Goal: Task Accomplishment & Management: Use online tool/utility

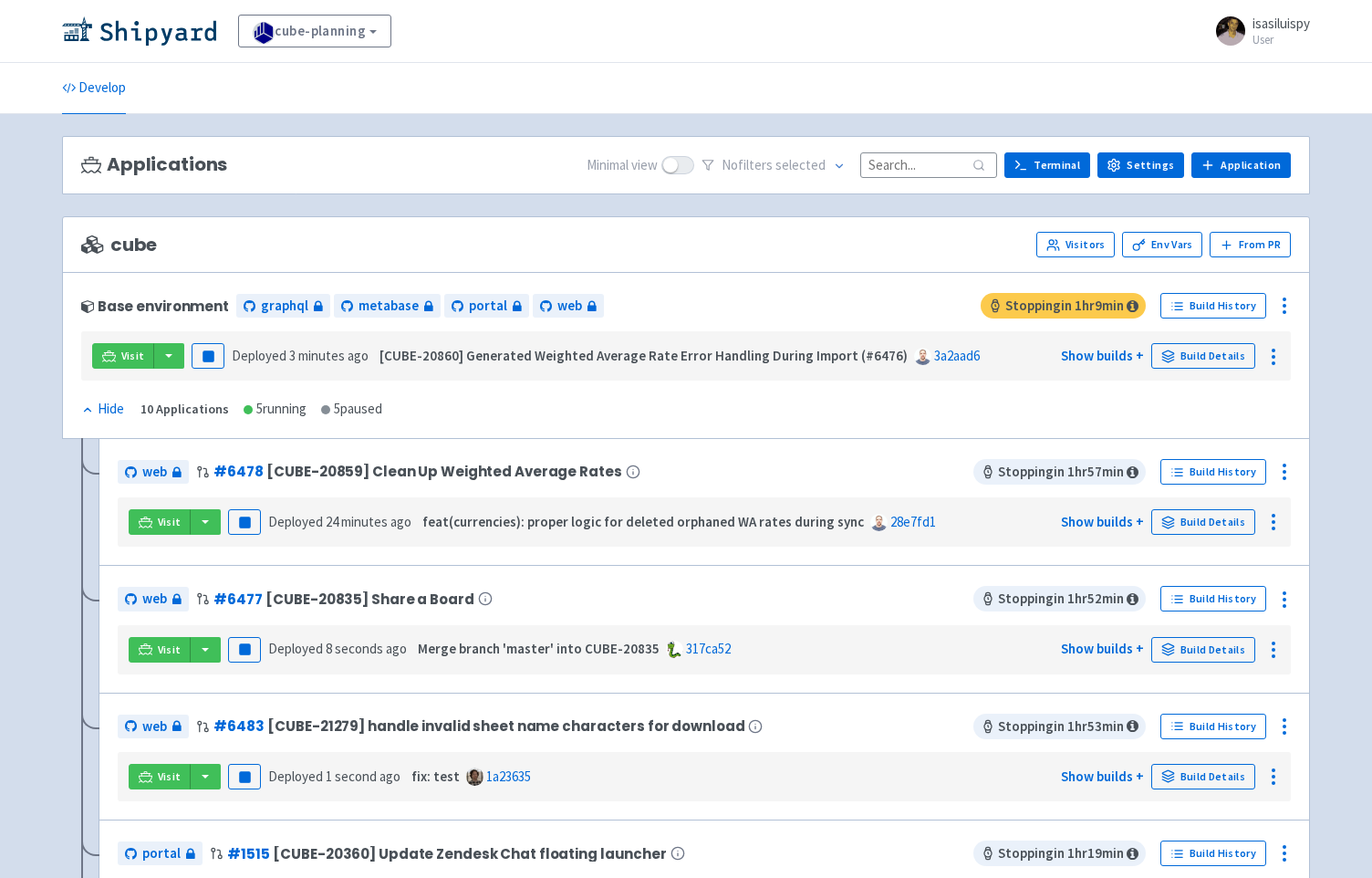
click at [598, 640] on strong "Merge branch 'master' into CUBE-20835" at bounding box center [539, 648] width 242 height 17
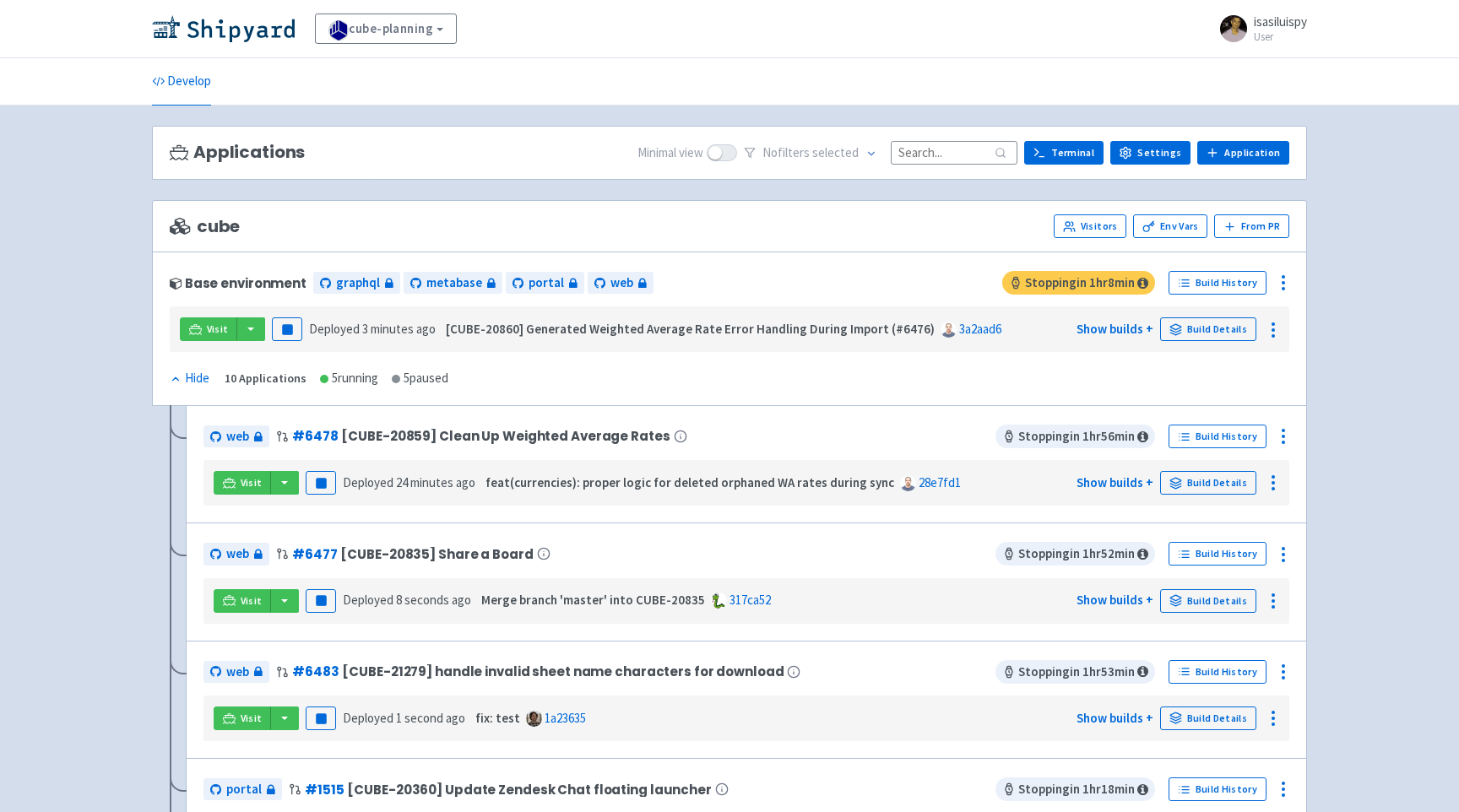
click at [596, 25] on div "cube-planning View Organizations isasiluispy User Profile Sign out" at bounding box center [730, 28] width 1155 height 30
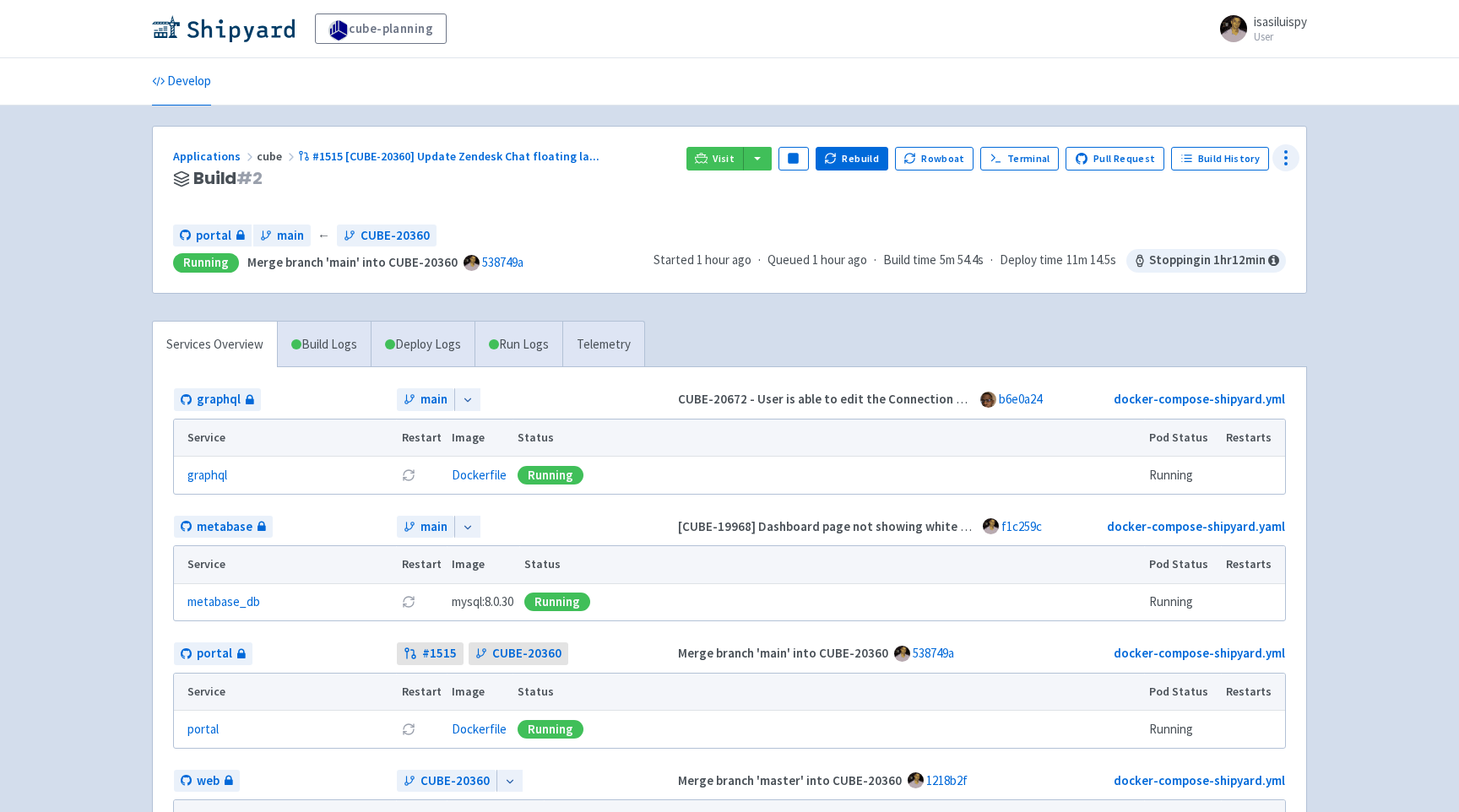
click at [1292, 156] on icon at bounding box center [1286, 157] width 20 height 20
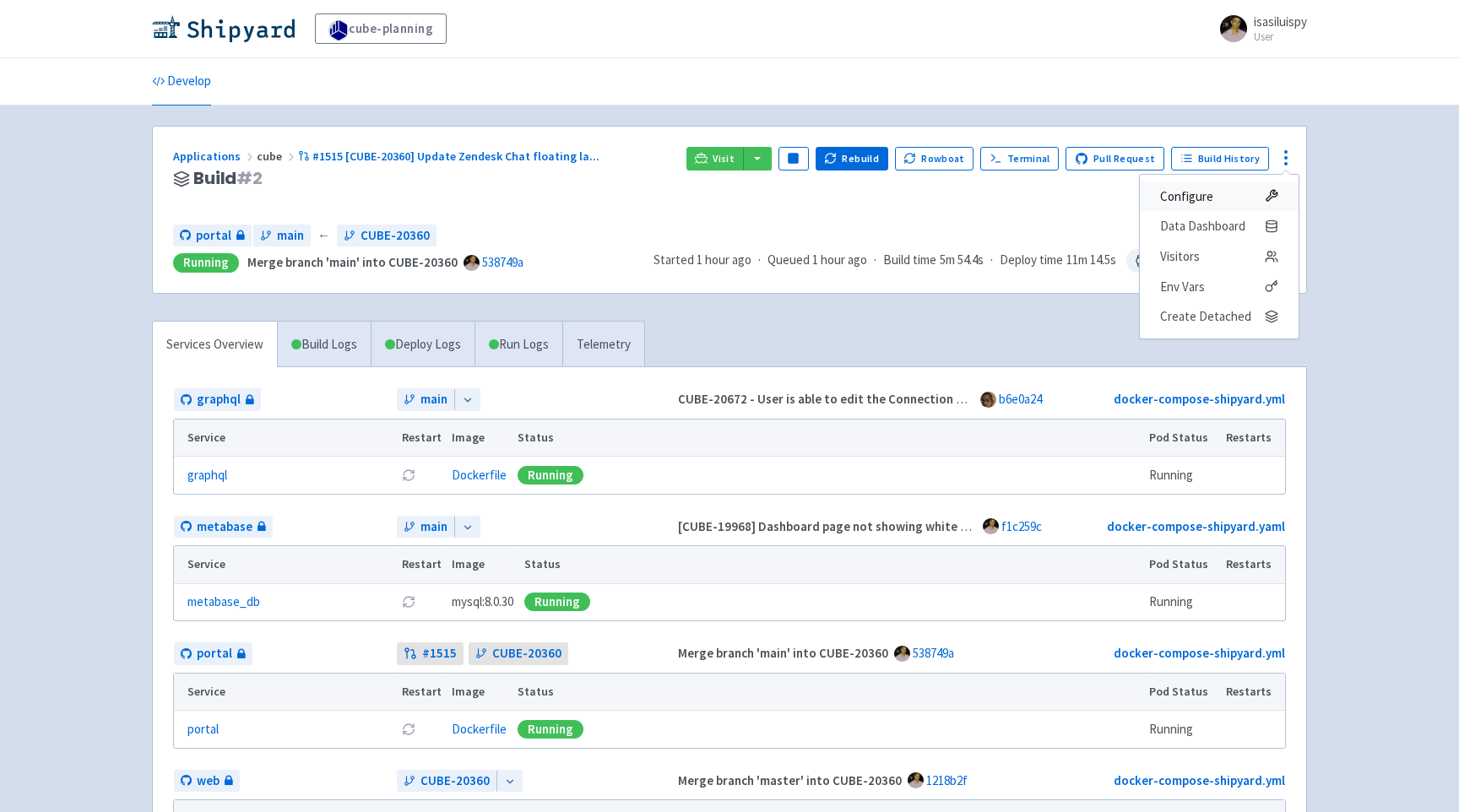
click at [1222, 197] on span "Configure" at bounding box center [1219, 197] width 118 height 24
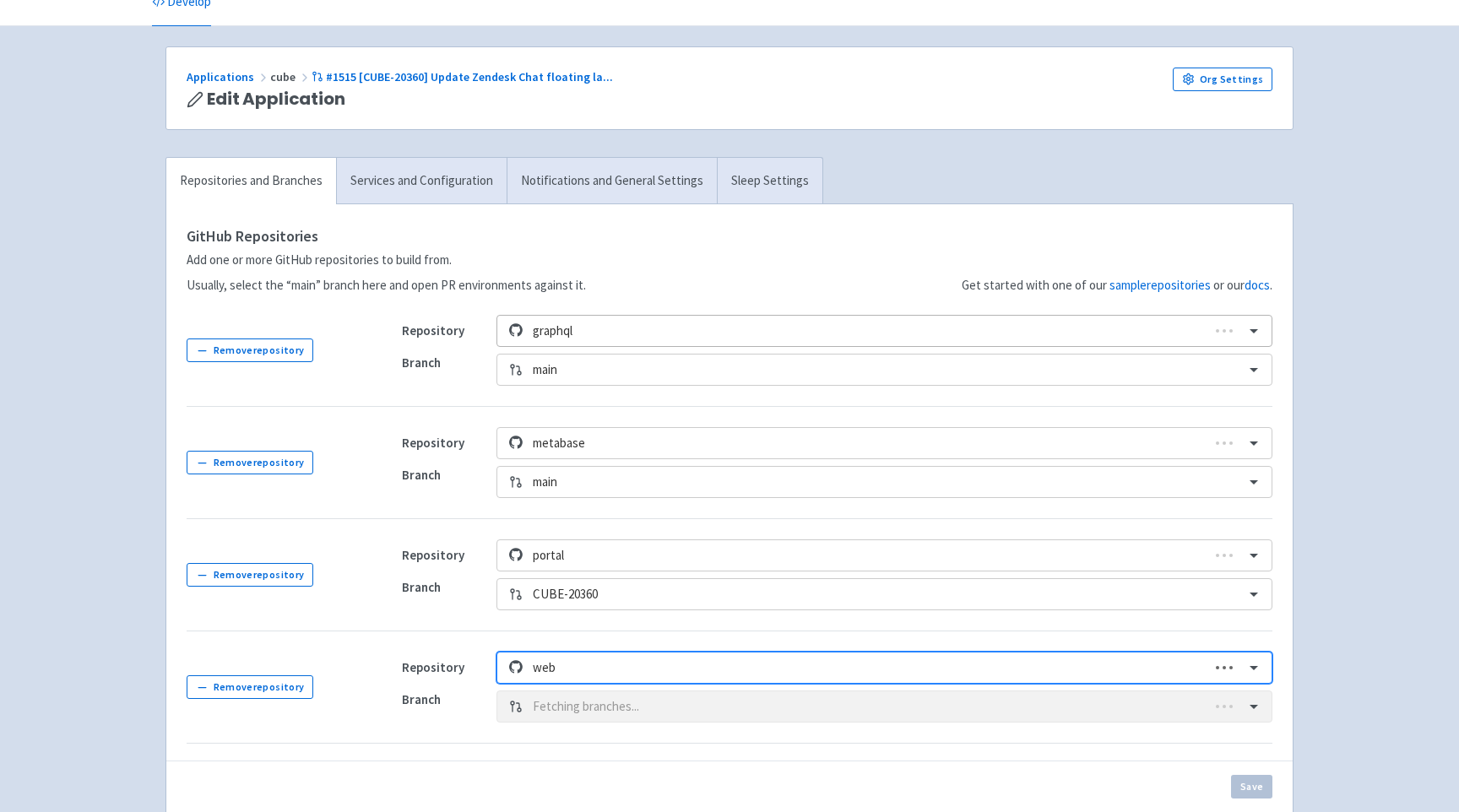
scroll to position [224, 0]
